Goal: Information Seeking & Learning: Learn about a topic

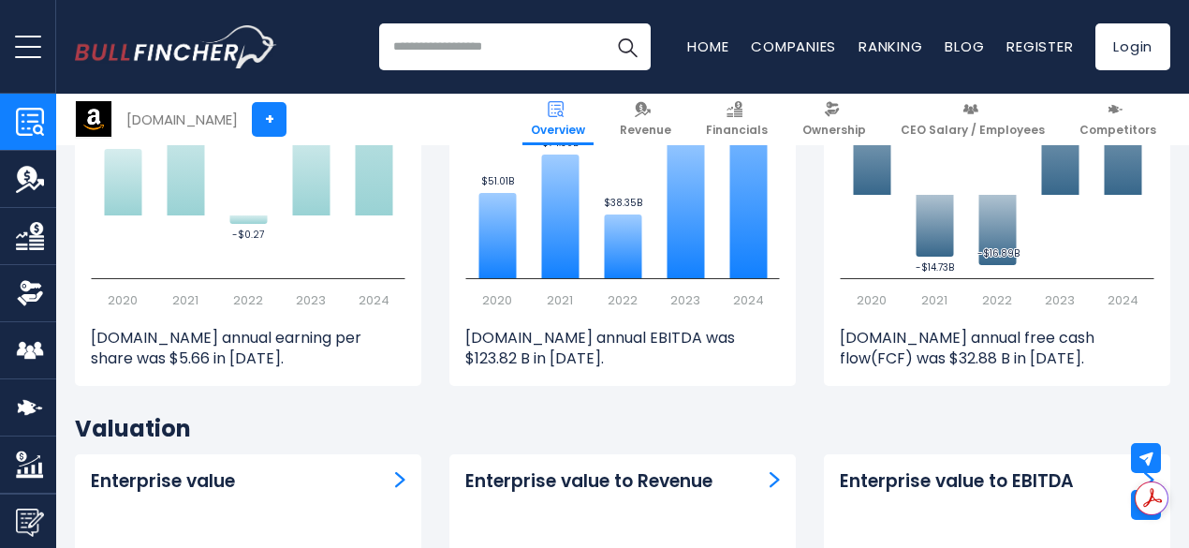
scroll to position [5149, 0]
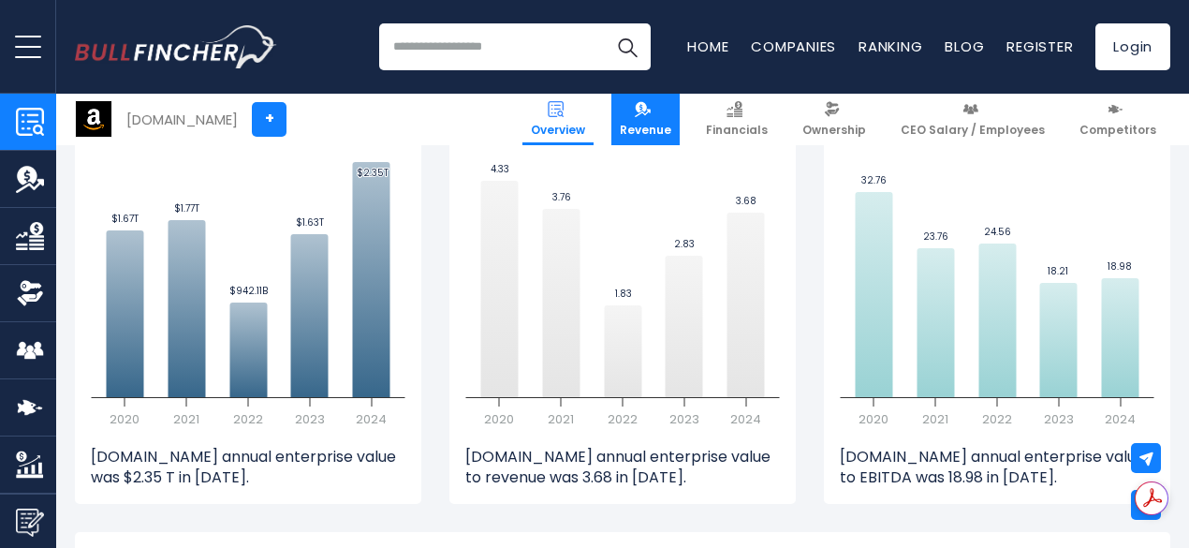
click at [662, 128] on span "Revenue" at bounding box center [645, 130] width 51 height 15
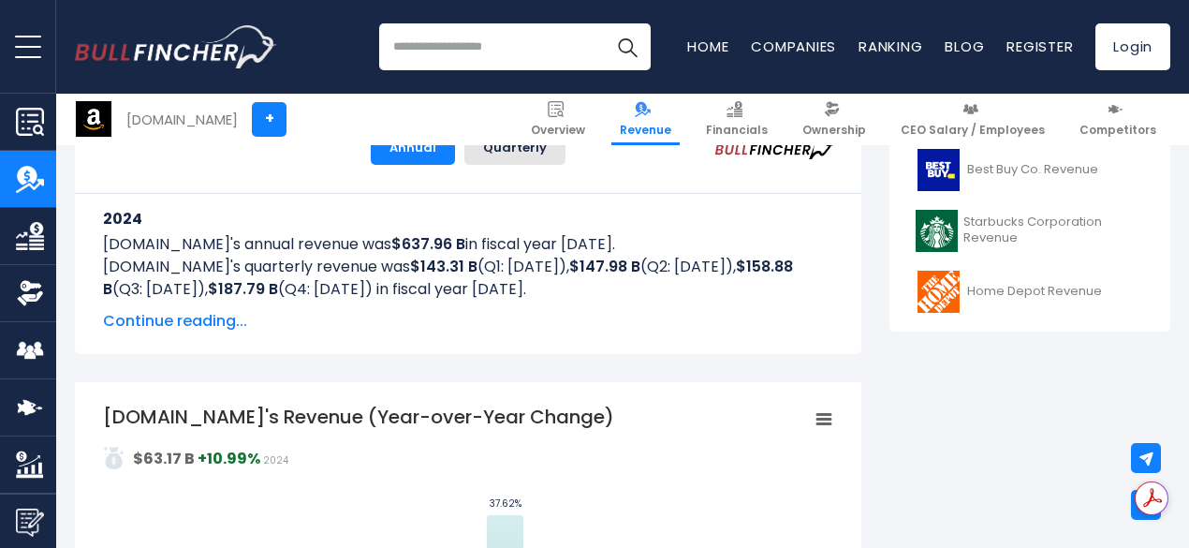
scroll to position [936, 0]
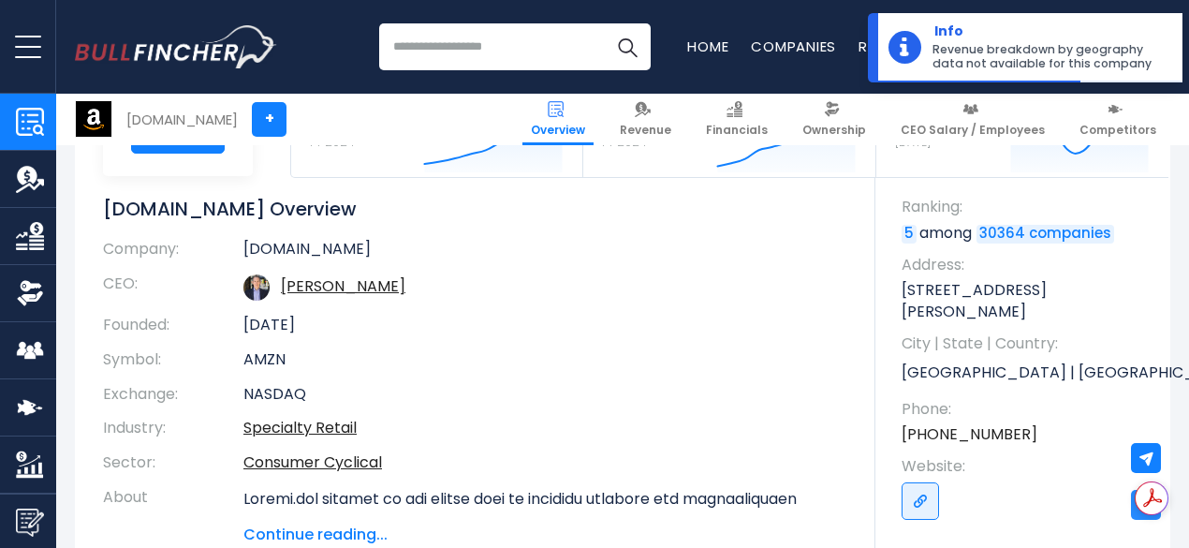
scroll to position [374, 0]
